Goal: Browse casually: Explore the website without a specific task or goal

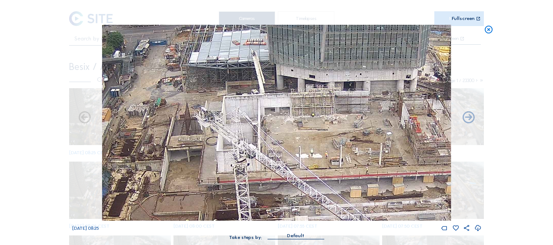
click at [488, 32] on icon at bounding box center [489, 30] width 10 height 10
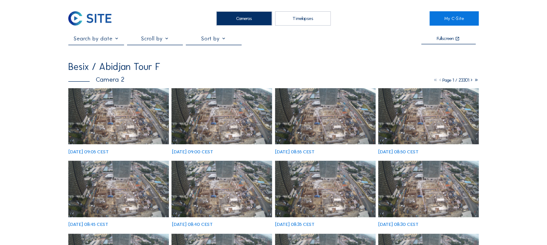
click at [133, 99] on img at bounding box center [118, 116] width 100 height 57
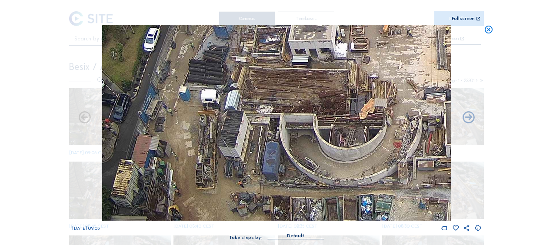
drag, startPoint x: 200, startPoint y: 200, endPoint x: 224, endPoint y: 151, distance: 53.7
click at [221, 148] on img at bounding box center [276, 123] width 349 height 196
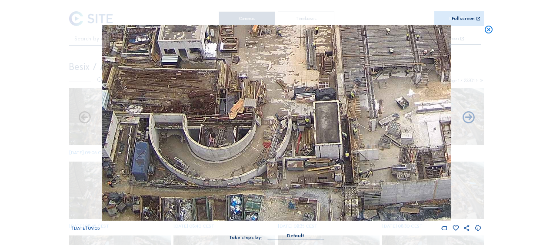
drag, startPoint x: 354, startPoint y: 147, endPoint x: 223, endPoint y: 120, distance: 133.3
click at [222, 116] on img at bounding box center [276, 123] width 349 height 196
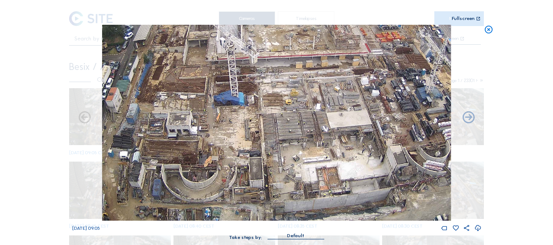
drag, startPoint x: 319, startPoint y: 138, endPoint x: 276, endPoint y: 105, distance: 54.6
click at [276, 105] on img at bounding box center [276, 123] width 349 height 196
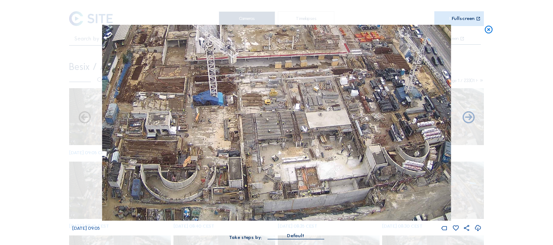
drag, startPoint x: 291, startPoint y: 121, endPoint x: 276, endPoint y: 114, distance: 17.1
click at [277, 115] on img at bounding box center [276, 123] width 349 height 196
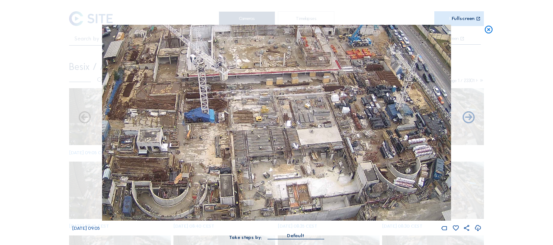
drag, startPoint x: 260, startPoint y: 98, endPoint x: 274, endPoint y: 162, distance: 65.4
click at [274, 162] on img at bounding box center [276, 123] width 349 height 196
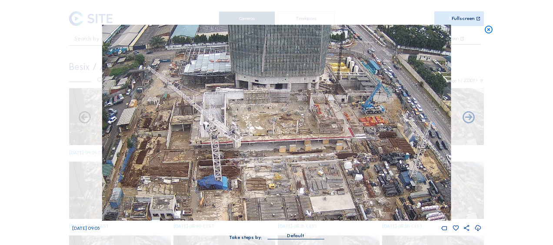
drag, startPoint x: 259, startPoint y: 101, endPoint x: 265, endPoint y: 131, distance: 31.0
click at [265, 131] on img at bounding box center [276, 123] width 349 height 196
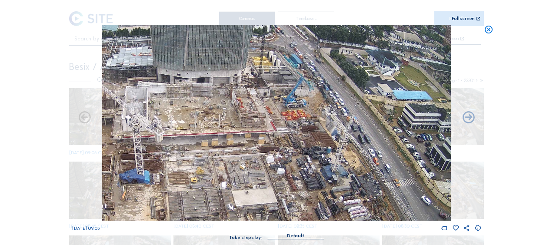
drag, startPoint x: 365, startPoint y: 141, endPoint x: 288, endPoint y: 125, distance: 79.4
click at [288, 125] on img at bounding box center [276, 123] width 349 height 196
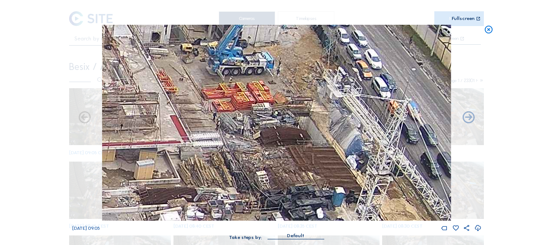
drag, startPoint x: 325, startPoint y: 114, endPoint x: 258, endPoint y: 141, distance: 72.5
click at [258, 141] on img at bounding box center [276, 123] width 349 height 196
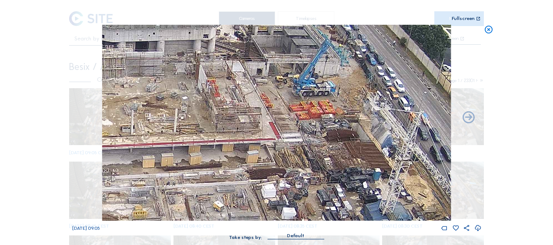
drag, startPoint x: 135, startPoint y: 163, endPoint x: 250, endPoint y: 153, distance: 114.8
click at [250, 153] on img at bounding box center [276, 123] width 349 height 196
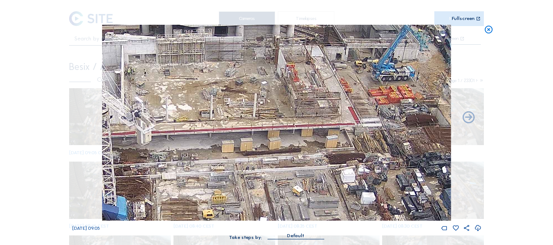
drag, startPoint x: 137, startPoint y: 169, endPoint x: 233, endPoint y: 150, distance: 98.5
click at [232, 151] on img at bounding box center [276, 123] width 349 height 196
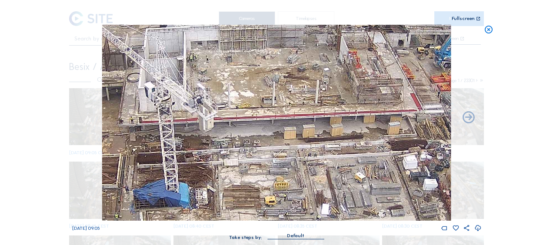
drag, startPoint x: 158, startPoint y: 166, endPoint x: 211, endPoint y: 150, distance: 55.3
click at [210, 151] on img at bounding box center [276, 123] width 349 height 196
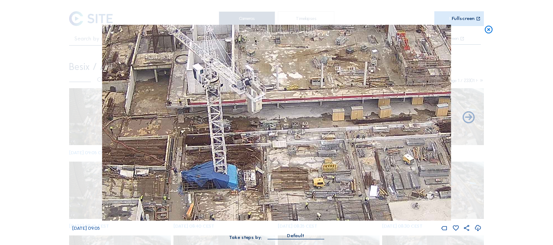
drag, startPoint x: 153, startPoint y: 167, endPoint x: 198, endPoint y: 150, distance: 48.9
click at [198, 150] on img at bounding box center [276, 123] width 349 height 196
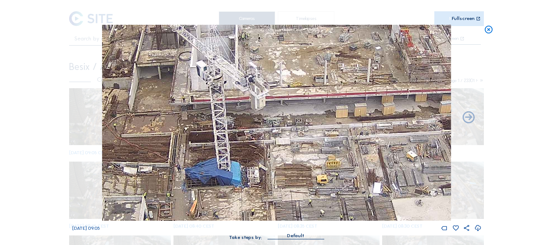
drag, startPoint x: 160, startPoint y: 166, endPoint x: 159, endPoint y: 135, distance: 30.9
click at [159, 135] on img at bounding box center [276, 123] width 349 height 196
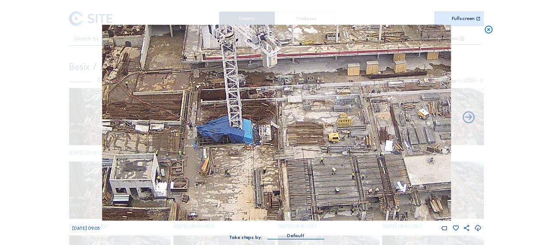
drag, startPoint x: 188, startPoint y: 161, endPoint x: 188, endPoint y: 150, distance: 10.9
click at [188, 150] on img at bounding box center [276, 123] width 349 height 196
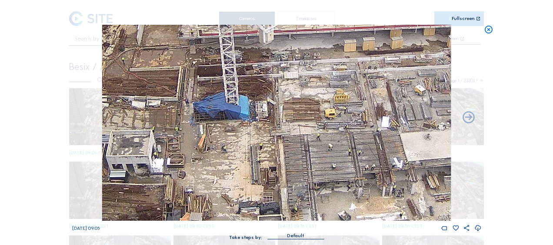
drag, startPoint x: 201, startPoint y: 181, endPoint x: 218, endPoint y: 143, distance: 42.2
click at [218, 144] on img at bounding box center [276, 123] width 349 height 196
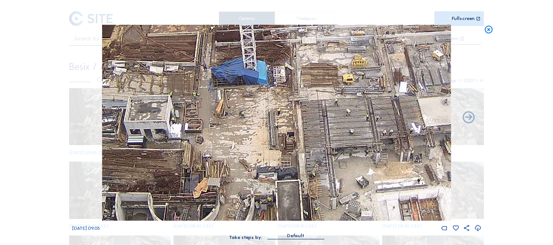
drag, startPoint x: 229, startPoint y: 156, endPoint x: 227, endPoint y: 110, distance: 46.1
click at [227, 110] on img at bounding box center [276, 123] width 349 height 196
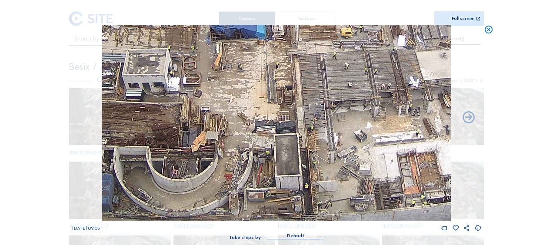
drag, startPoint x: 195, startPoint y: 141, endPoint x: 211, endPoint y: 131, distance: 19.3
click at [211, 131] on img at bounding box center [276, 123] width 349 height 196
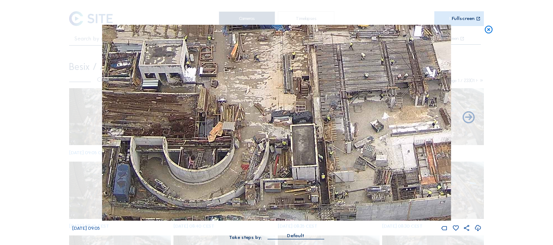
click at [213, 130] on img at bounding box center [276, 123] width 349 height 196
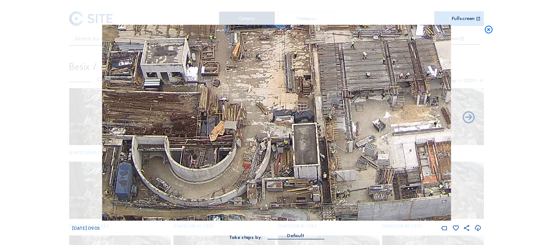
drag, startPoint x: 203, startPoint y: 147, endPoint x: 228, endPoint y: 111, distance: 43.7
click at [222, 114] on img at bounding box center [276, 123] width 349 height 196
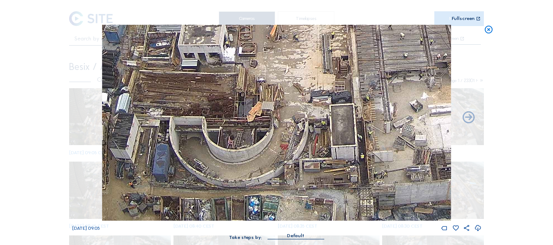
drag, startPoint x: 205, startPoint y: 146, endPoint x: 224, endPoint y: 127, distance: 26.8
click at [224, 127] on img at bounding box center [276, 123] width 349 height 196
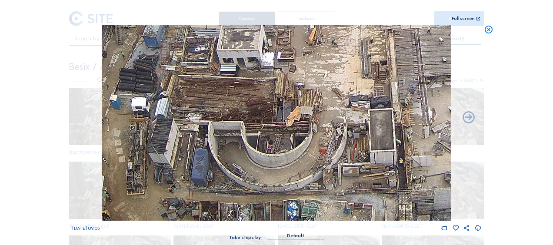
drag, startPoint x: 215, startPoint y: 133, endPoint x: 254, endPoint y: 137, distance: 38.9
click at [254, 137] on img at bounding box center [276, 123] width 349 height 196
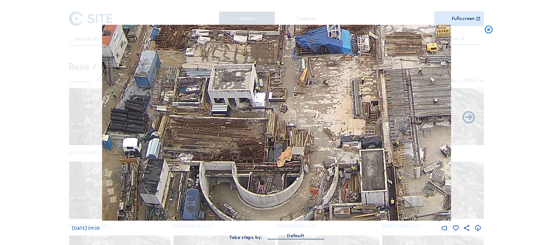
drag, startPoint x: 303, startPoint y: 72, endPoint x: 318, endPoint y: 144, distance: 73.0
click at [318, 144] on img at bounding box center [276, 123] width 349 height 196
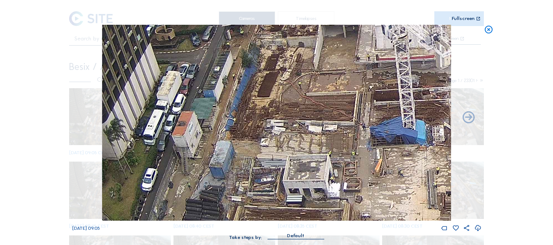
drag, startPoint x: 221, startPoint y: 84, endPoint x: 272, endPoint y: 143, distance: 78.1
click at [272, 143] on img at bounding box center [276, 123] width 349 height 196
drag, startPoint x: 247, startPoint y: 90, endPoint x: 278, endPoint y: 133, distance: 52.6
click at [278, 133] on img at bounding box center [276, 123] width 349 height 196
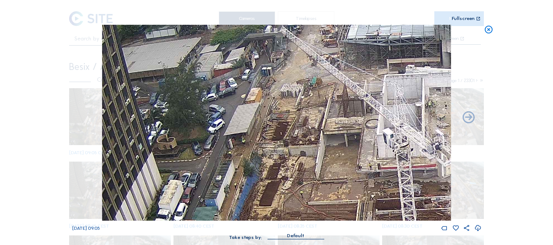
drag, startPoint x: 293, startPoint y: 86, endPoint x: 236, endPoint y: 193, distance: 121.6
click at [236, 193] on img at bounding box center [276, 123] width 349 height 196
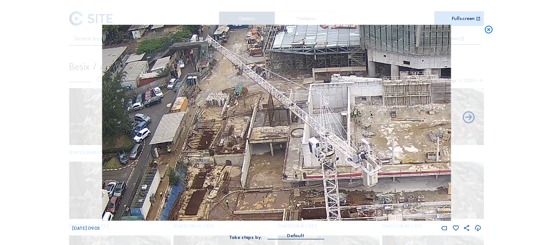
drag, startPoint x: 295, startPoint y: 143, endPoint x: 251, endPoint y: 113, distance: 53.7
click at [249, 111] on img at bounding box center [276, 123] width 349 height 196
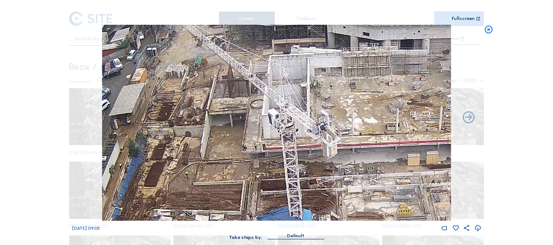
drag, startPoint x: 284, startPoint y: 151, endPoint x: 258, endPoint y: 131, distance: 32.6
click at [258, 131] on img at bounding box center [276, 123] width 349 height 196
drag, startPoint x: 289, startPoint y: 158, endPoint x: 254, endPoint y: 133, distance: 42.6
click at [254, 133] on img at bounding box center [276, 123] width 349 height 196
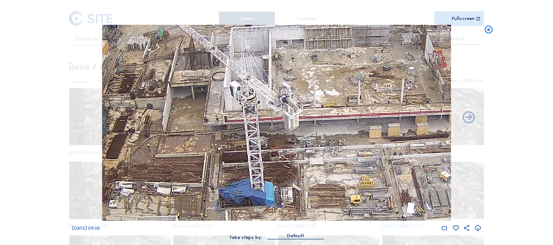
drag, startPoint x: 330, startPoint y: 187, endPoint x: 278, endPoint y: 153, distance: 62.7
click at [278, 153] on img at bounding box center [276, 123] width 349 height 196
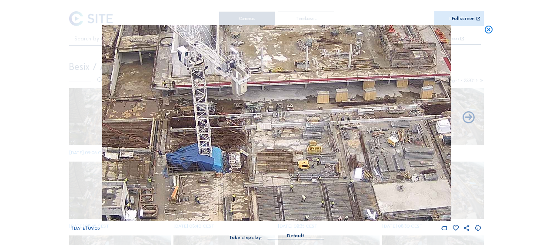
click at [243, 145] on img at bounding box center [276, 123] width 349 height 196
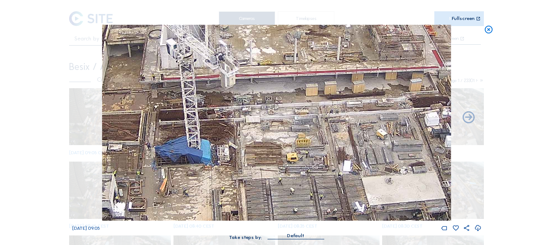
drag, startPoint x: 331, startPoint y: 197, endPoint x: 284, endPoint y: 162, distance: 59.2
click at [263, 151] on img at bounding box center [276, 123] width 349 height 196
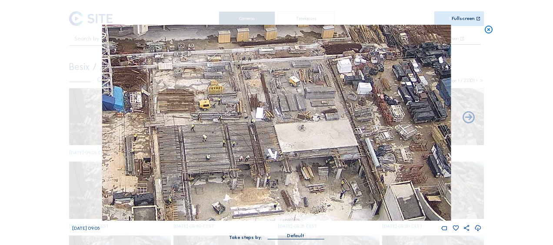
drag, startPoint x: 305, startPoint y: 172, endPoint x: 244, endPoint y: 149, distance: 64.7
click at [244, 149] on img at bounding box center [276, 123] width 349 height 196
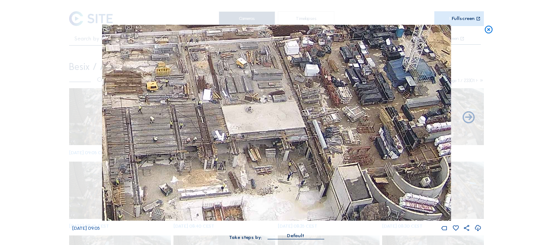
drag
click at [288, 160] on img at bounding box center [276, 123] width 349 height 196
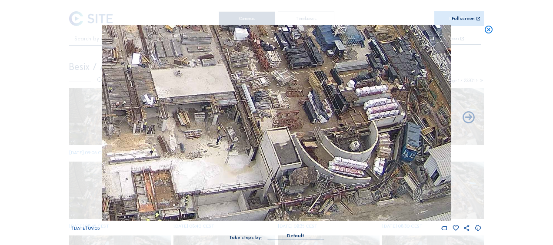
click at [270, 155] on img at bounding box center [276, 123] width 349 height 196
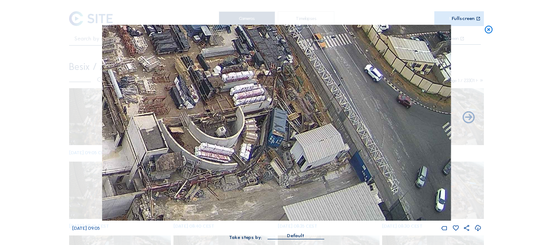
click at [188, 165] on img at bounding box center [276, 123] width 349 height 196
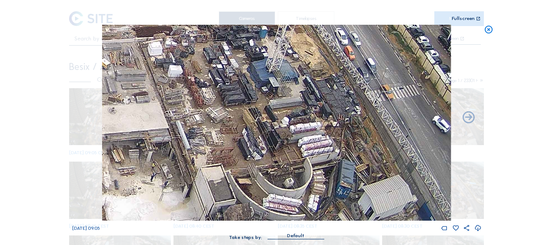
click at [307, 167] on img at bounding box center [276, 123] width 349 height 196
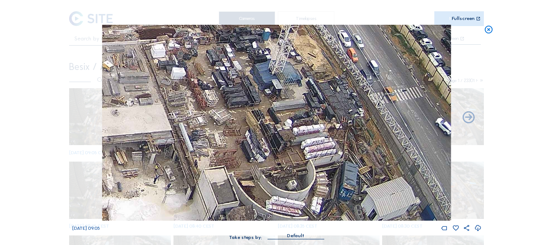
click at [291, 121] on img at bounding box center [276, 123] width 349 height 196
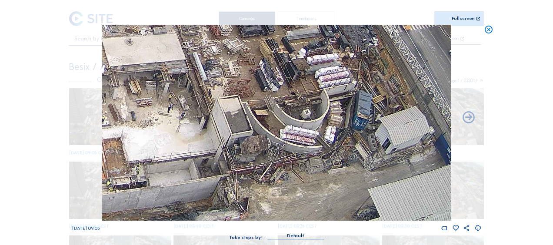
click at [252, 127] on img at bounding box center [276, 123] width 349 height 196
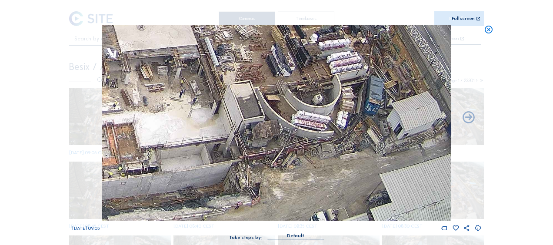
click at [249, 147] on img at bounding box center [276, 123] width 349 height 196
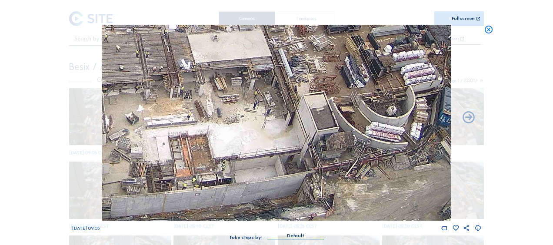
click at [203, 171] on img at bounding box center [276, 123] width 349 height 196
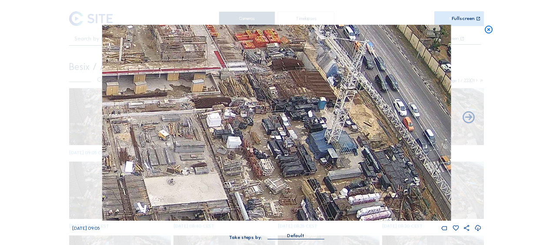
click at [233, 222] on div "We 17 Sep 2025 09:05" at bounding box center [276, 129] width 409 height 208
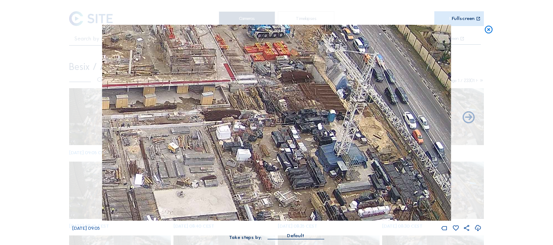
click at [271, 135] on img at bounding box center [276, 123] width 349 height 196
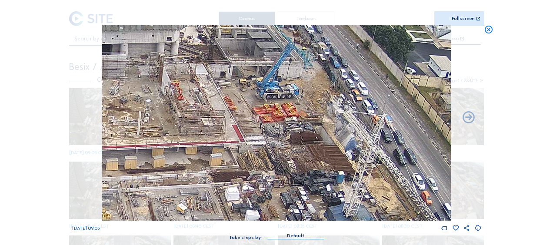
drag, startPoint x: 249, startPoint y: 107, endPoint x: 252, endPoint y: 158, distance: 51.0
click at [252, 158] on img at bounding box center [276, 123] width 349 height 196
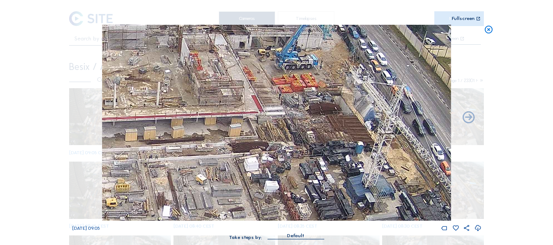
drag, startPoint x: 304, startPoint y: 123, endPoint x: 331, endPoint y: 84, distance: 47.7
click at [331, 84] on img at bounding box center [276, 123] width 349 height 196
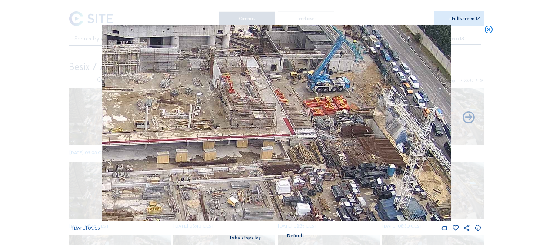
drag, startPoint x: 249, startPoint y: 92, endPoint x: 272, endPoint y: 124, distance: 39.6
click at [272, 124] on img at bounding box center [276, 123] width 349 height 196
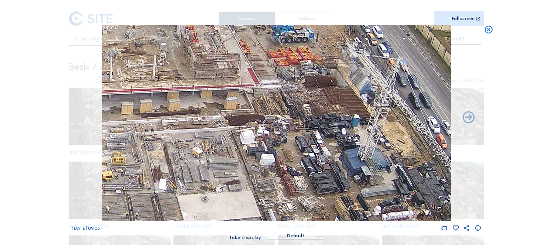
drag, startPoint x: 301, startPoint y: 161, endPoint x: 258, endPoint y: 146, distance: 44.7
click at [263, 106] on img at bounding box center [276, 123] width 349 height 196
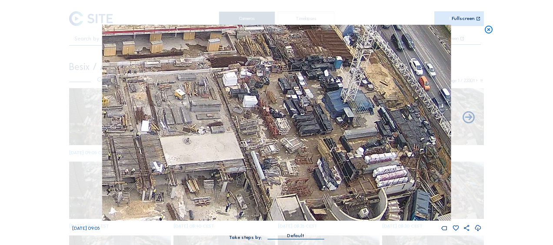
drag, startPoint x: 254, startPoint y: 133, endPoint x: 238, endPoint y: 87, distance: 48.3
click at [238, 87] on img at bounding box center [276, 123] width 349 height 196
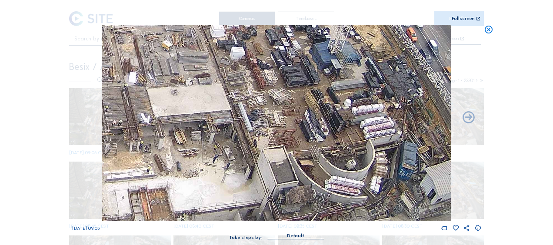
drag, startPoint x: 250, startPoint y: 148, endPoint x: 237, endPoint y: 95, distance: 55.2
click at [237, 95] on img at bounding box center [276, 123] width 349 height 196
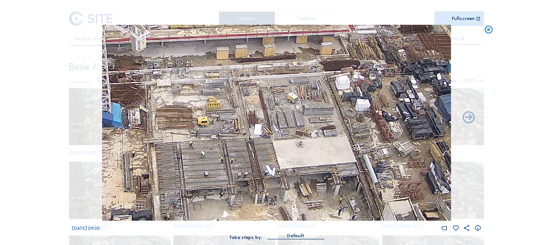
drag, startPoint x: 182, startPoint y: 89, endPoint x: 311, endPoint y: 153, distance: 144.6
click at [311, 153] on img at bounding box center [276, 123] width 349 height 196
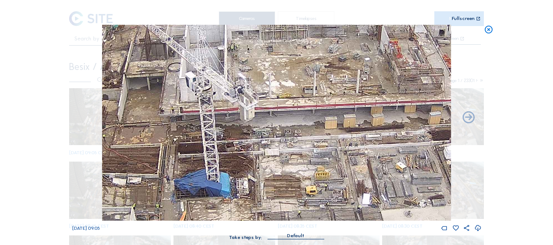
drag, startPoint x: 231, startPoint y: 122, endPoint x: 348, endPoint y: 201, distance: 141.3
click at [348, 201] on img at bounding box center [276, 123] width 349 height 196
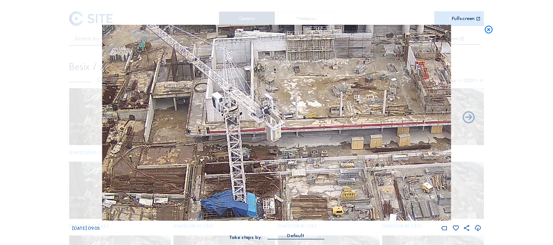
drag, startPoint x: 229, startPoint y: 110, endPoint x: 326, endPoint y: 167, distance: 113.3
click at [326, 167] on img at bounding box center [276, 123] width 349 height 196
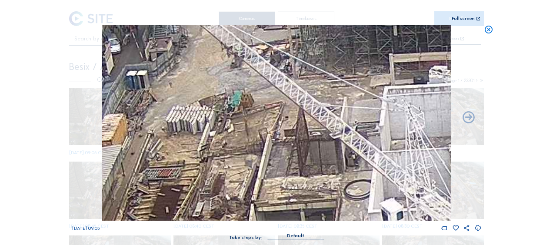
drag, startPoint x: 272, startPoint y: 47, endPoint x: 260, endPoint y: 103, distance: 56.9
click at [260, 103] on img at bounding box center [276, 123] width 349 height 196
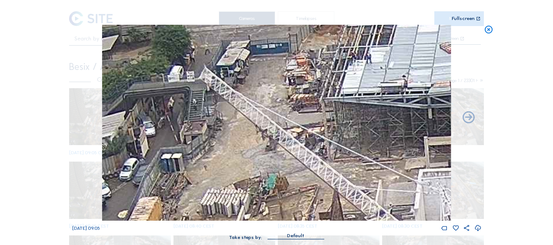
drag, startPoint x: 287, startPoint y: 86, endPoint x: 327, endPoint y: 143, distance: 69.6
click at [329, 148] on img at bounding box center [276, 123] width 349 height 196
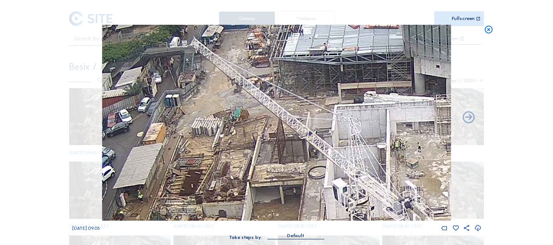
drag, startPoint x: 334, startPoint y: 126, endPoint x: 356, endPoint y: 128, distance: 22.3
click at [281, 72] on img at bounding box center [276, 123] width 349 height 196
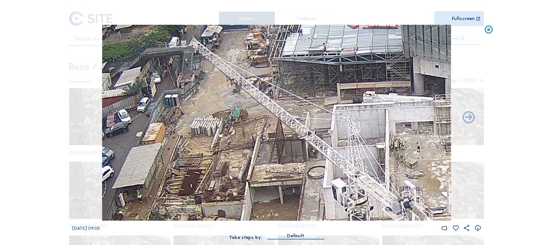
drag, startPoint x: 370, startPoint y: 138, endPoint x: 285, endPoint y: 91, distance: 97.0
click at [285, 91] on img at bounding box center [276, 123] width 349 height 196
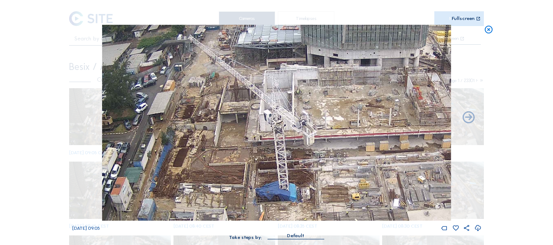
drag, startPoint x: 310, startPoint y: 161, endPoint x: 275, endPoint y: 76, distance: 92.1
click at [275, 76] on img at bounding box center [276, 123] width 349 height 196
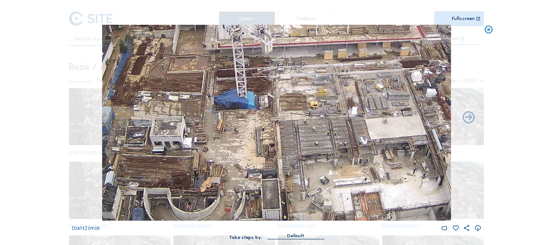
drag, startPoint x: 318, startPoint y: 143, endPoint x: 274, endPoint y: 107, distance: 56.6
click at [278, 104] on img at bounding box center [276, 123] width 349 height 196
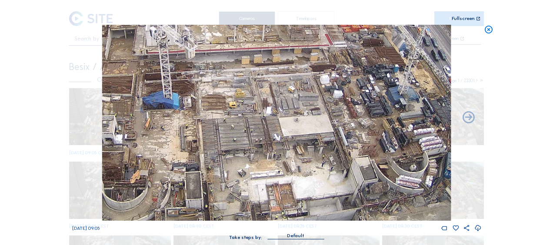
drag, startPoint x: 387, startPoint y: 84, endPoint x: 329, endPoint y: 130, distance: 73.8
click at [329, 130] on img at bounding box center [276, 123] width 349 height 196
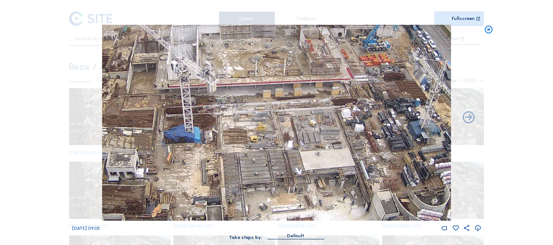
drag, startPoint x: 307, startPoint y: 113, endPoint x: 339, endPoint y: 125, distance: 34.4
click at [340, 125] on img at bounding box center [276, 123] width 349 height 196
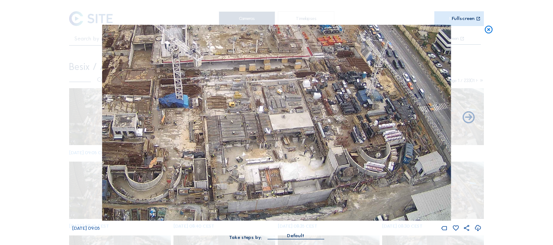
drag, startPoint x: 391, startPoint y: 136, endPoint x: 352, endPoint y: 103, distance: 50.9
click at [353, 103] on img at bounding box center [276, 123] width 349 height 196
